Goal: Information Seeking & Learning: Find specific fact

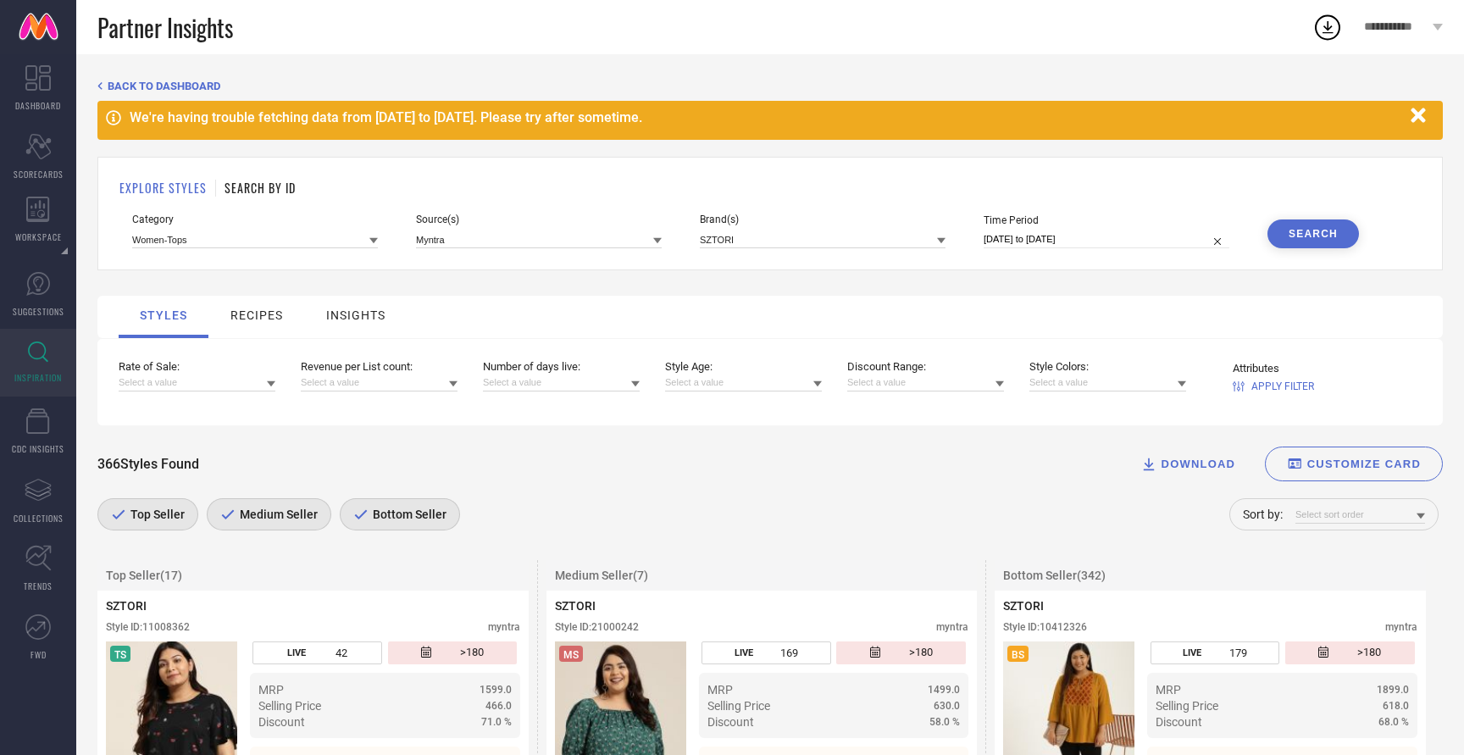
click at [247, 179] on h1 "SEARCH BY ID" at bounding box center [260, 188] width 71 height 18
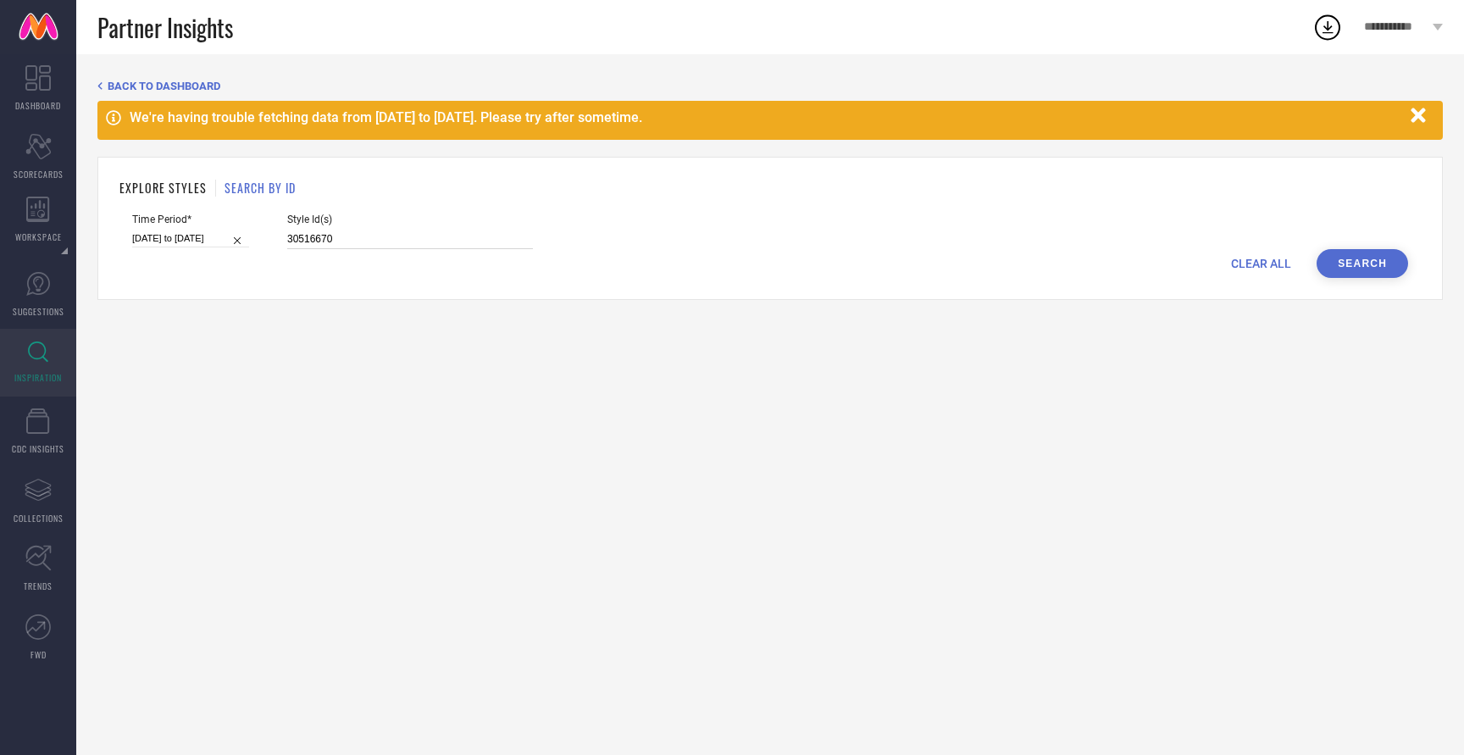
click at [306, 237] on input "30516670" at bounding box center [410, 239] width 246 height 19
paste input "485824"
click at [1372, 267] on button "Search" at bounding box center [1363, 263] width 92 height 29
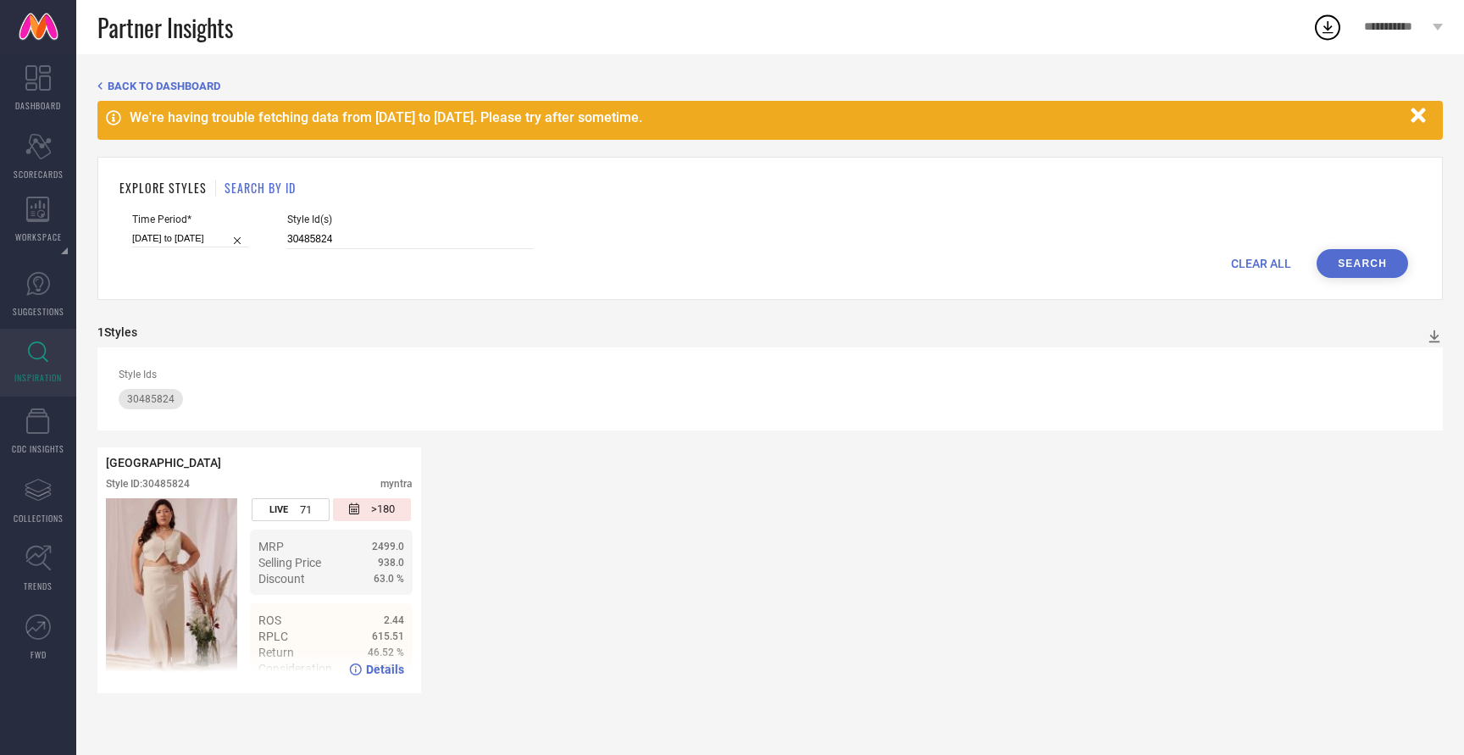
click at [393, 663] on span "Details" at bounding box center [385, 670] width 38 height 14
click at [294, 247] on input "30485824" at bounding box center [410, 239] width 246 height 19
paste input "24498118"
type input "24498118"
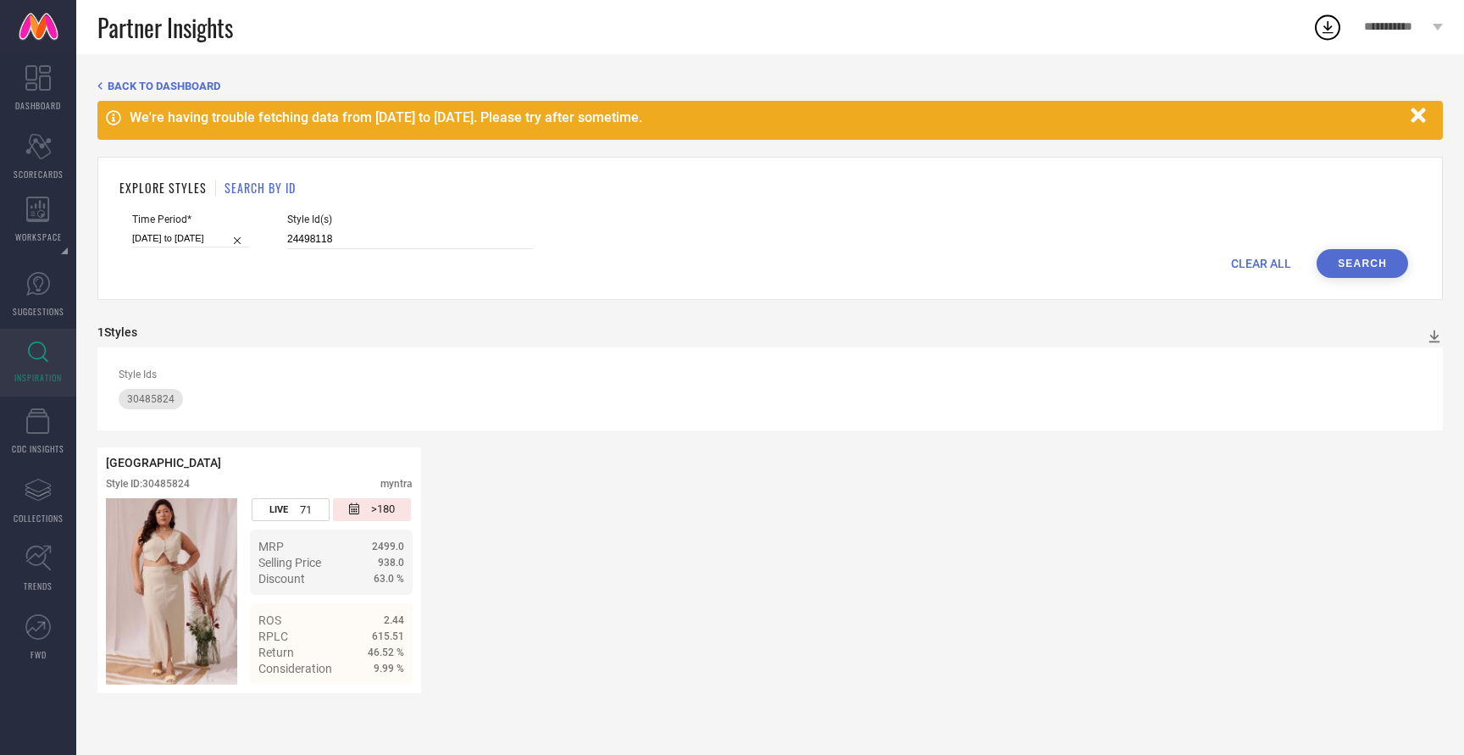
click at [1366, 264] on button "Search" at bounding box center [1363, 263] width 92 height 29
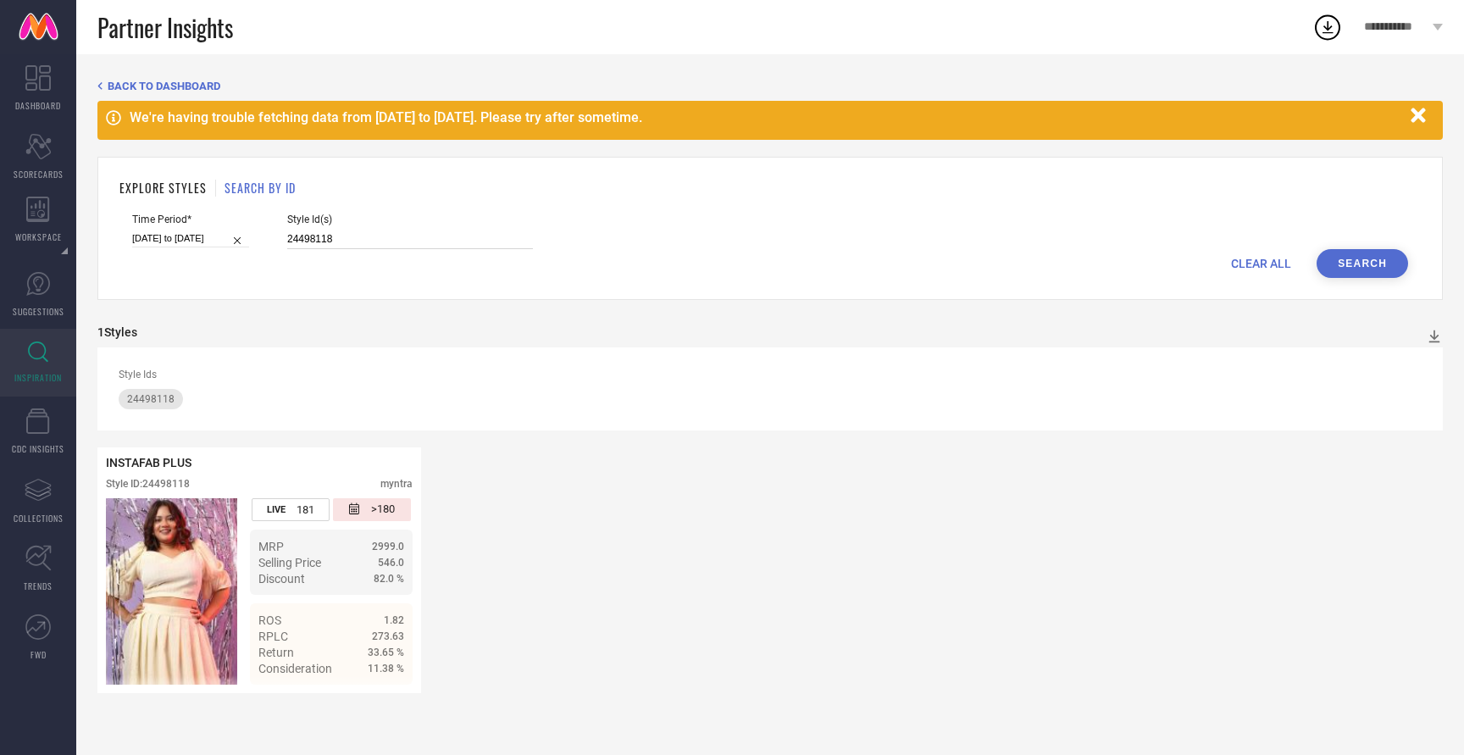
click at [306, 235] on input "24498118" at bounding box center [410, 239] width 246 height 19
click at [1367, 249] on button "Search" at bounding box center [1363, 263] width 92 height 29
click at [333, 241] on input "24498118" at bounding box center [410, 239] width 246 height 19
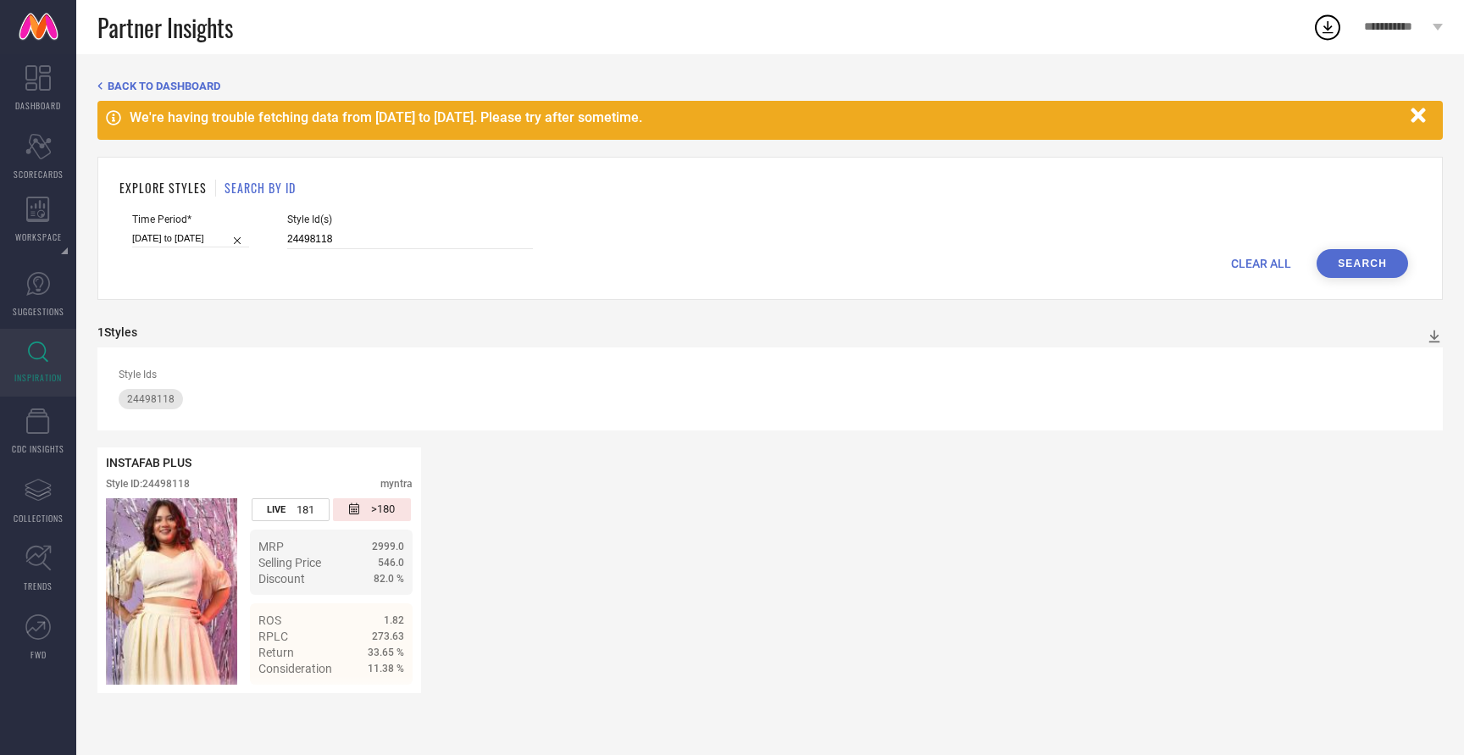
click at [1338, 264] on button "Search" at bounding box center [1363, 263] width 92 height 29
click at [313, 228] on div "Style Id(s) 24498118" at bounding box center [410, 232] width 246 height 36
click at [317, 237] on input "24498118" at bounding box center [410, 239] width 246 height 19
paste input "24498140"
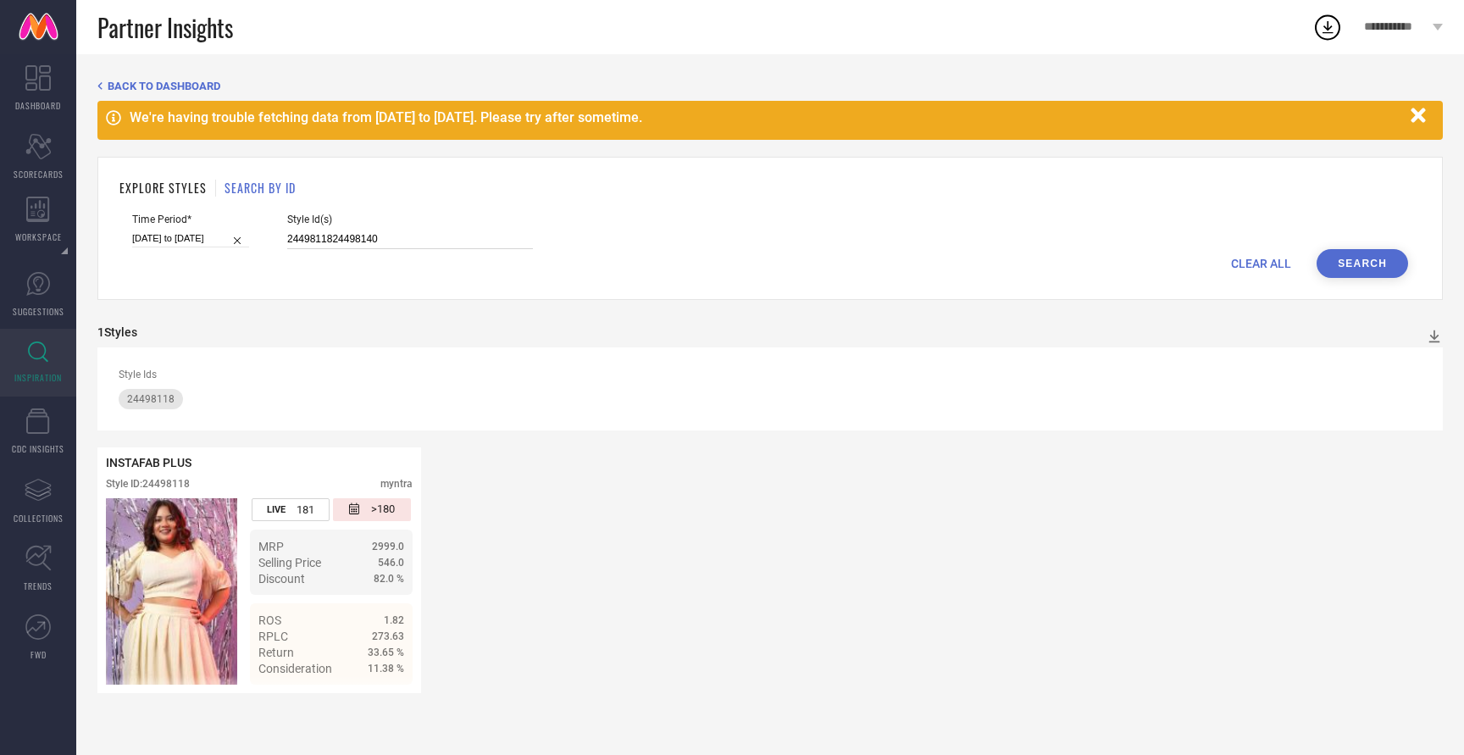
click at [317, 237] on input "2449811824498140" at bounding box center [410, 239] width 246 height 19
drag, startPoint x: 317, startPoint y: 237, endPoint x: 263, endPoint y: 248, distance: 55.3
click at [263, 248] on div "Time Period* [DATE] to [DATE] Style Id(s) 2449811824498140" at bounding box center [770, 232] width 1276 height 36
paste input
click at [1364, 249] on button "Search" at bounding box center [1363, 263] width 92 height 29
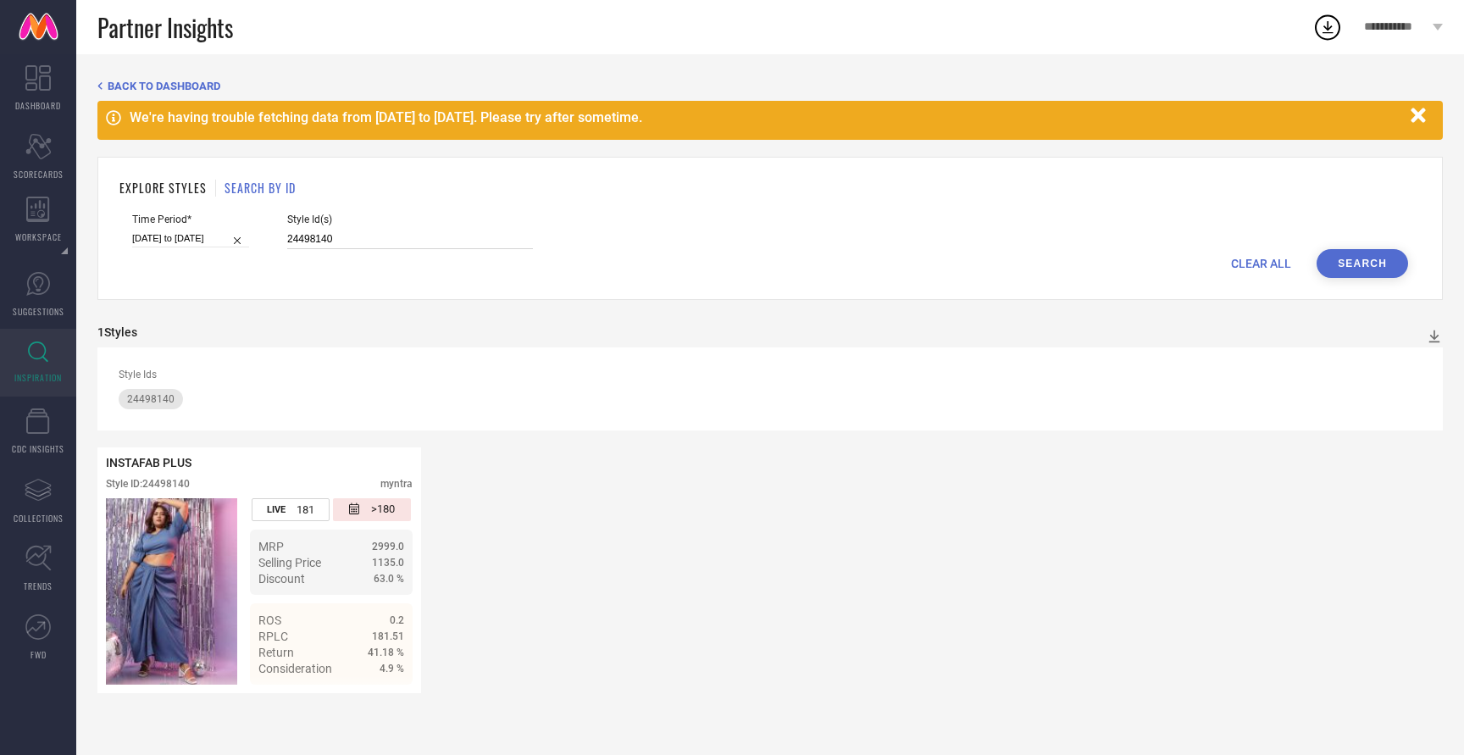
click at [361, 238] on input "24498140" at bounding box center [410, 239] width 246 height 19
paste input "26"
click at [1334, 262] on button "Search" at bounding box center [1363, 263] width 92 height 29
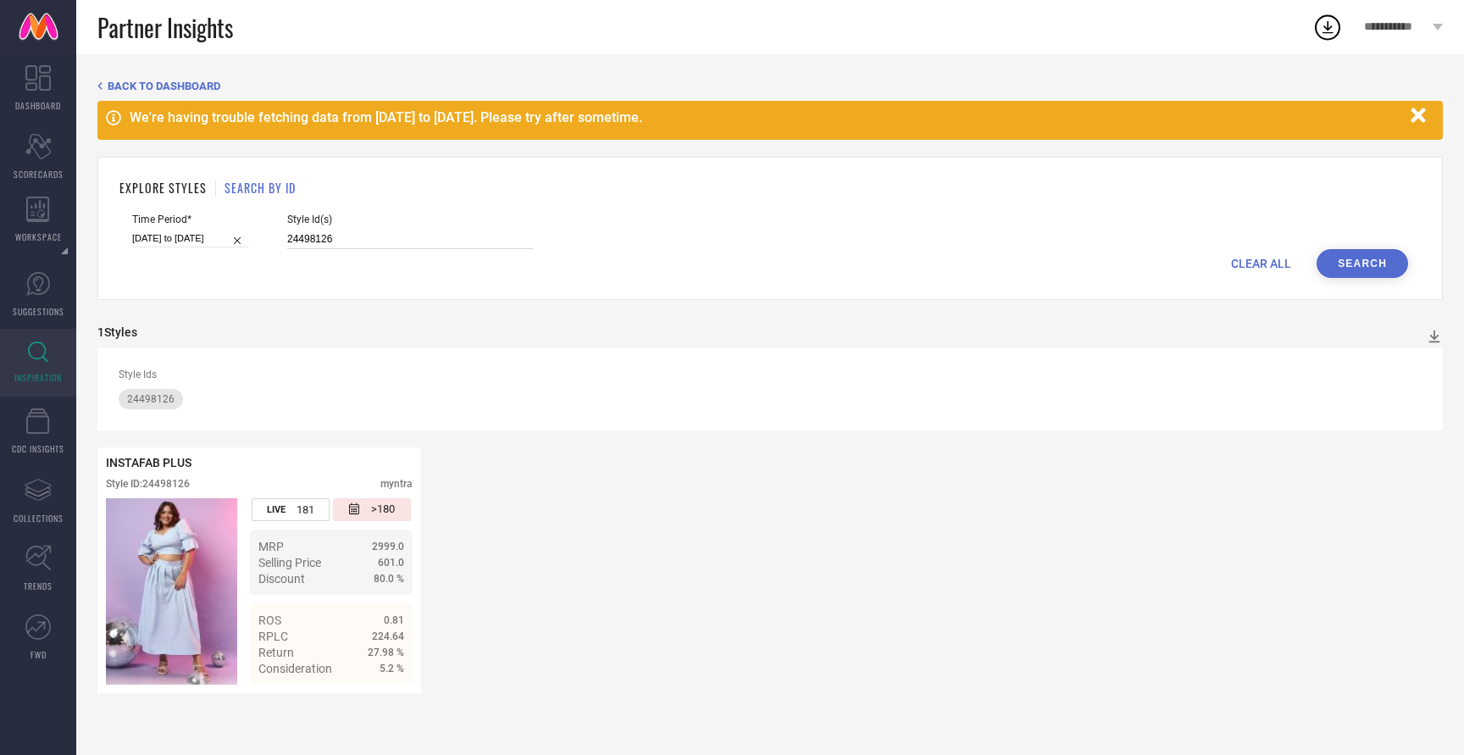
click at [364, 247] on input "24498126" at bounding box center [410, 239] width 246 height 19
paste input "33429824"
type input "33429824"
click at [1351, 264] on button "Search" at bounding box center [1363, 263] width 92 height 29
